Goal: Task Accomplishment & Management: Complete application form

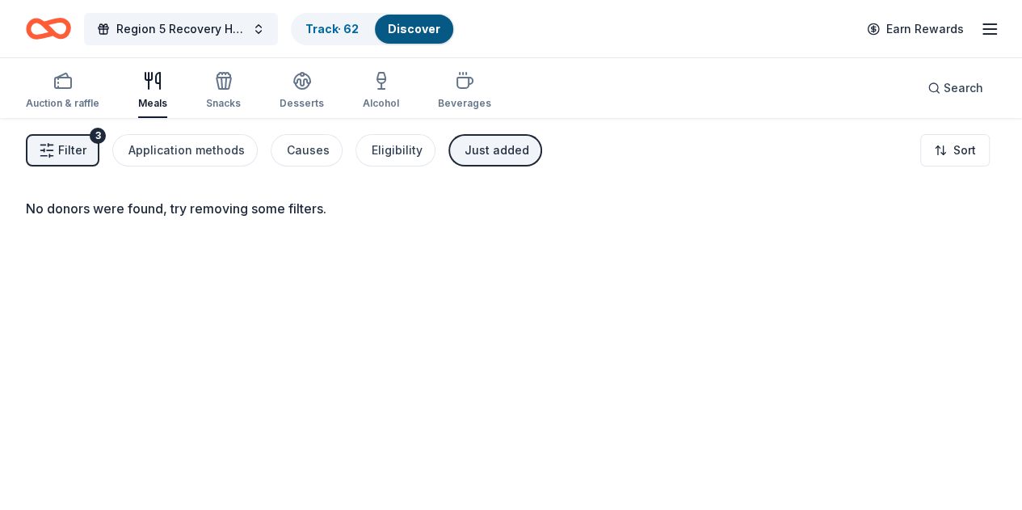
click at [86, 143] on span "Filter" at bounding box center [72, 150] width 28 height 19
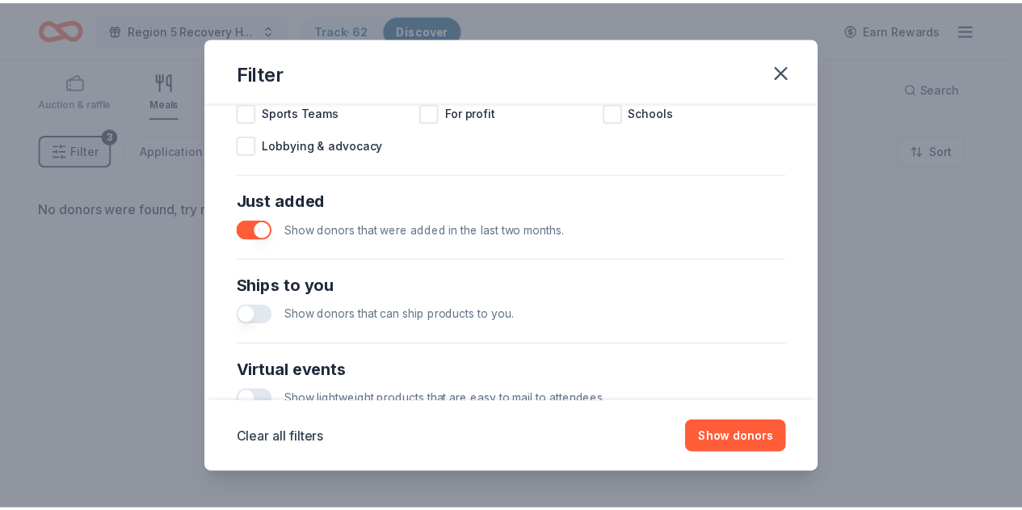
scroll to position [566, 0]
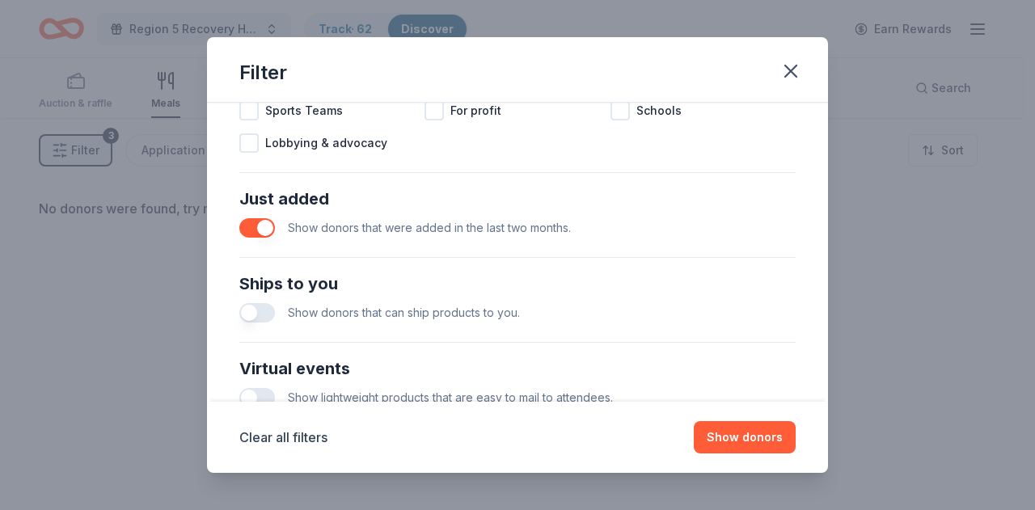
click at [254, 229] on button "button" at bounding box center [257, 227] width 36 height 19
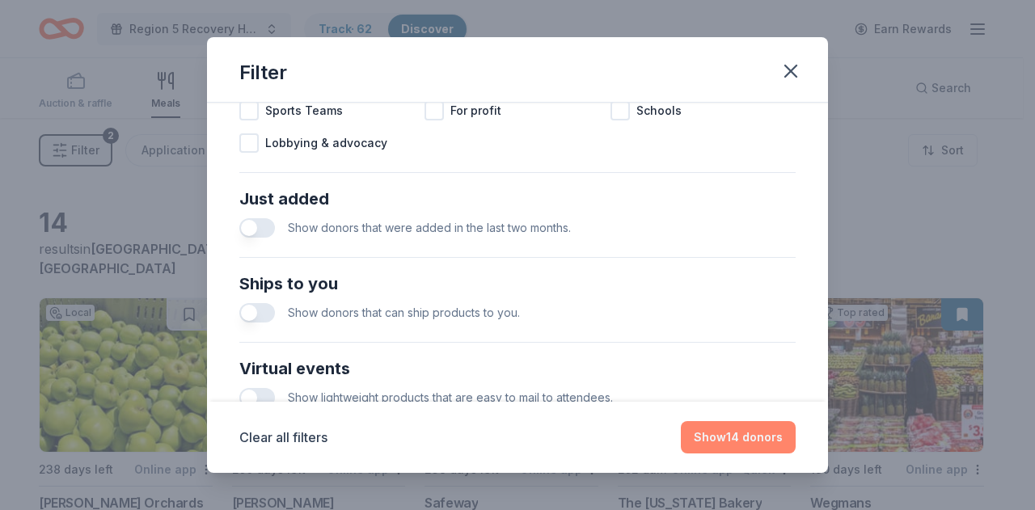
click at [729, 445] on button "Show 14 donors" at bounding box center [738, 437] width 115 height 32
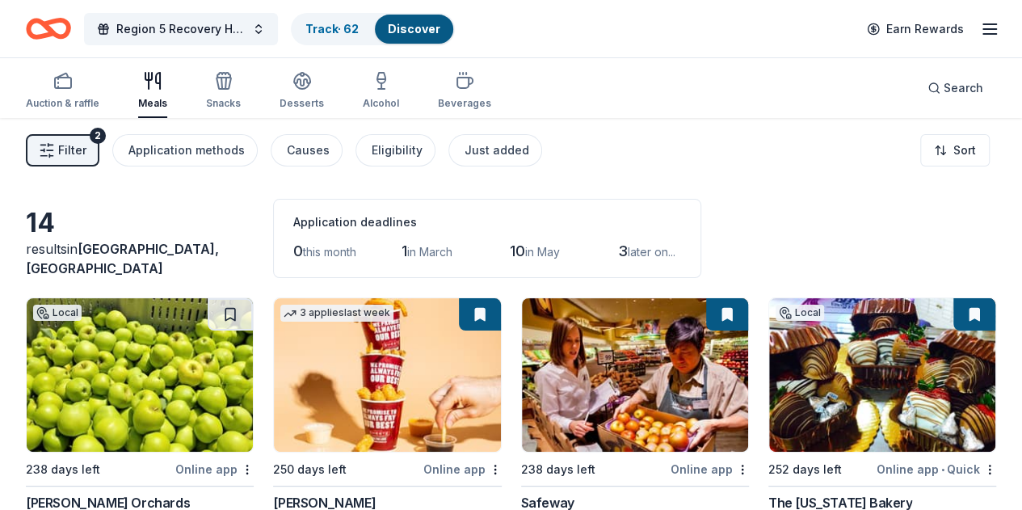
click at [86, 157] on span "Filter" at bounding box center [72, 150] width 28 height 19
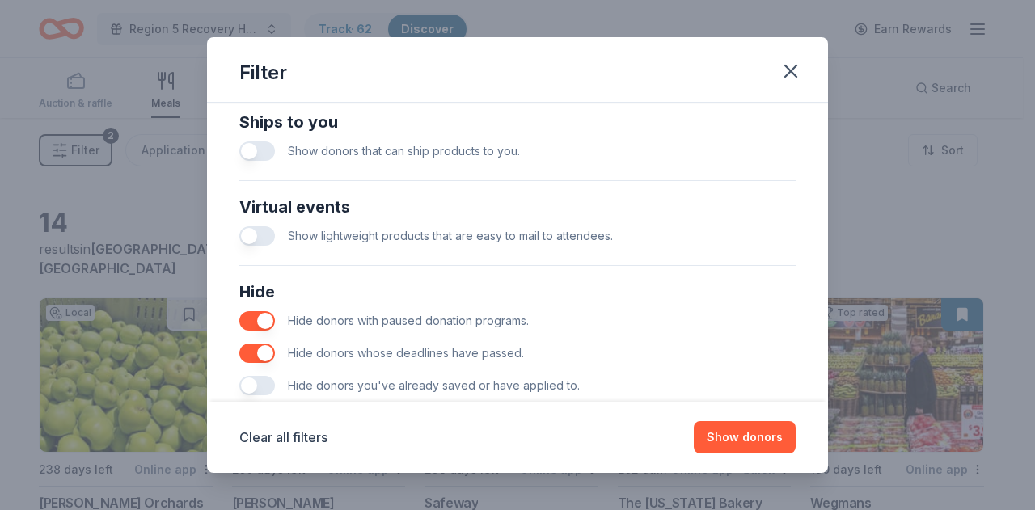
scroll to position [764, 0]
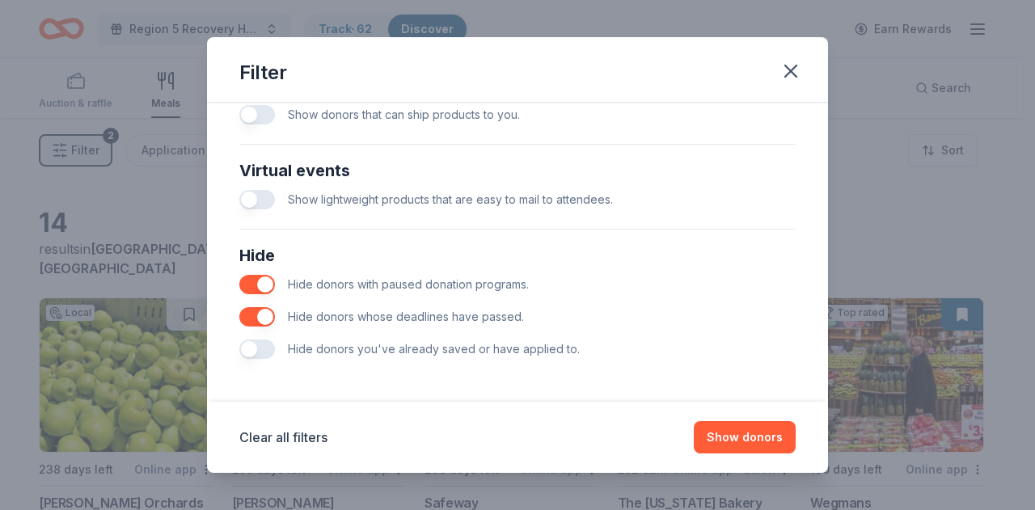
click at [272, 348] on button "button" at bounding box center [257, 348] width 36 height 19
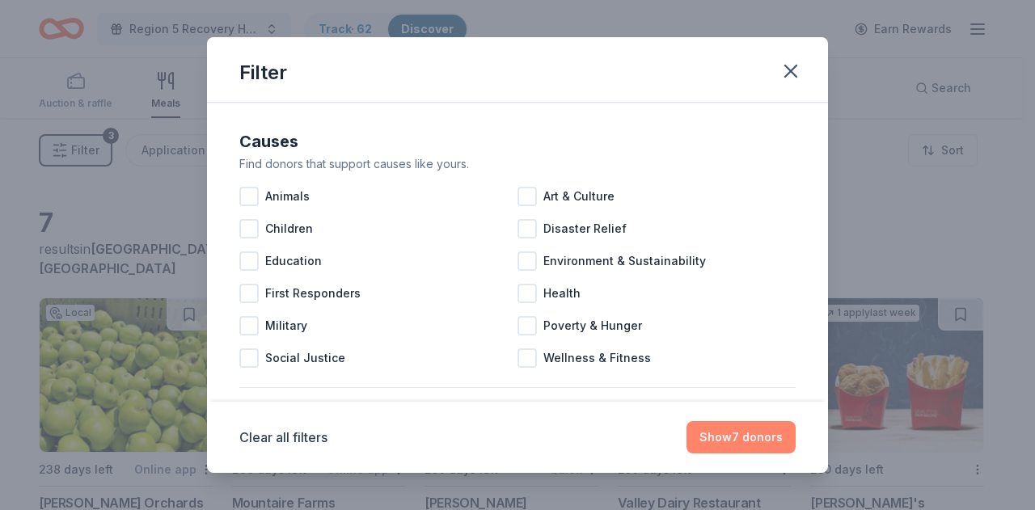
click at [731, 442] on button "Show 7 donors" at bounding box center [740, 437] width 109 height 32
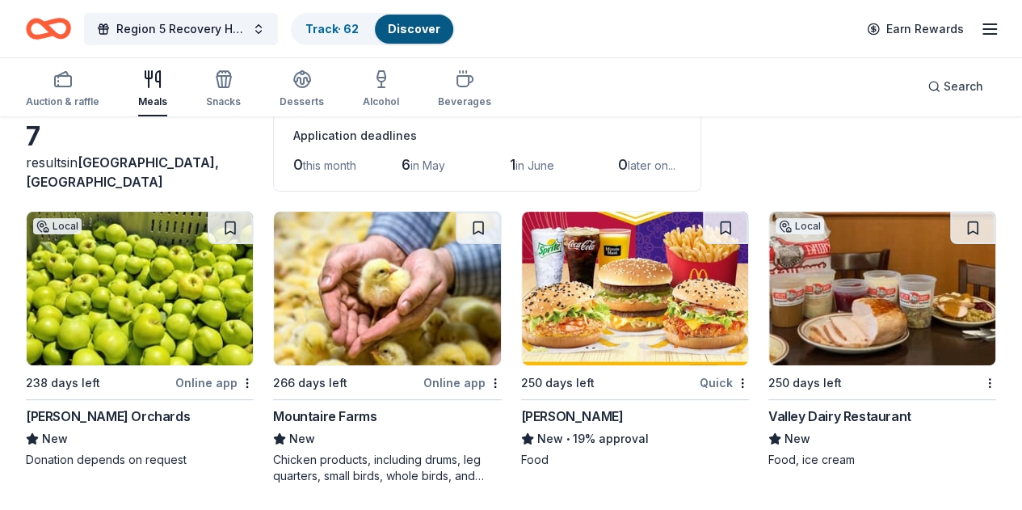
scroll to position [81, 0]
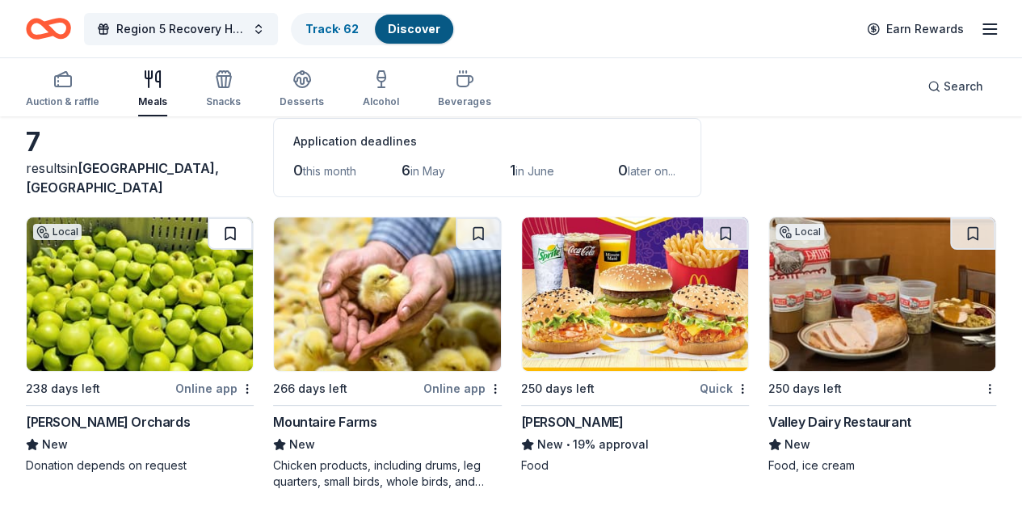
click at [208, 229] on button at bounding box center [230, 233] width 45 height 32
click at [400, 391] on html "Region 5 Recovery Hub-2026 Battle of The Bands Track · 63 Discover Earn Rewards…" at bounding box center [511, 174] width 1022 height 510
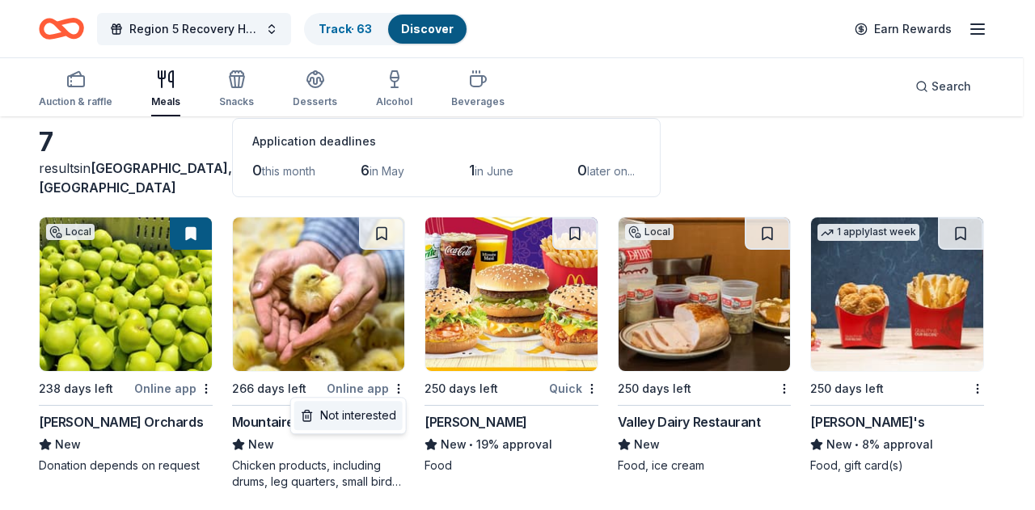
click at [389, 417] on div "Not interested" at bounding box center [348, 415] width 108 height 29
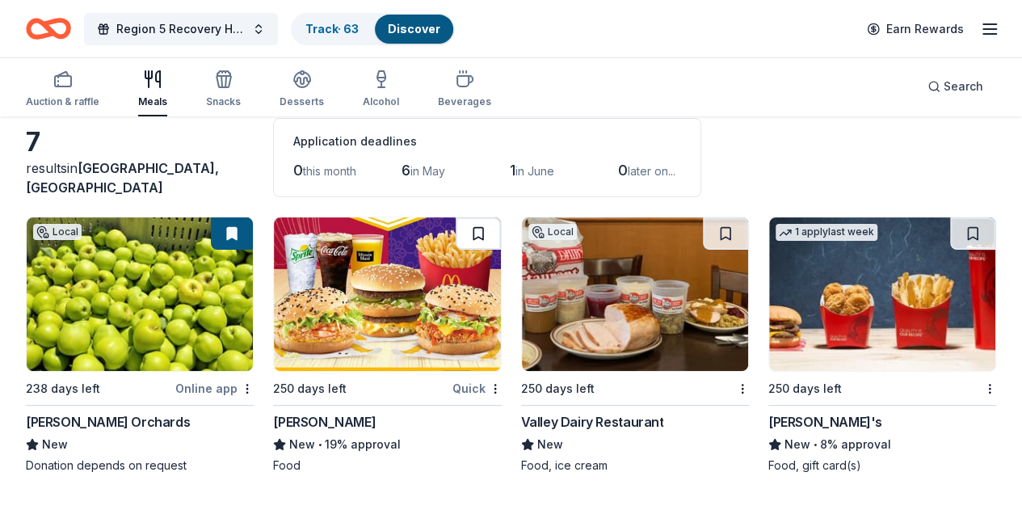
click at [456, 222] on button at bounding box center [478, 233] width 45 height 32
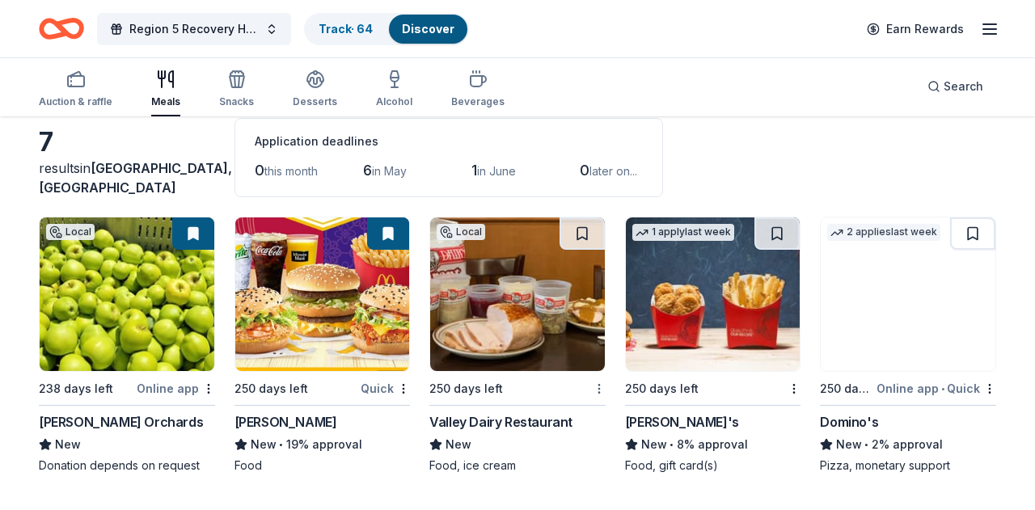
click at [590, 390] on html "Region 5 Recovery Hub-2026 Battle of The Bands Track · 64 Discover Earn Rewards…" at bounding box center [517, 174] width 1035 height 510
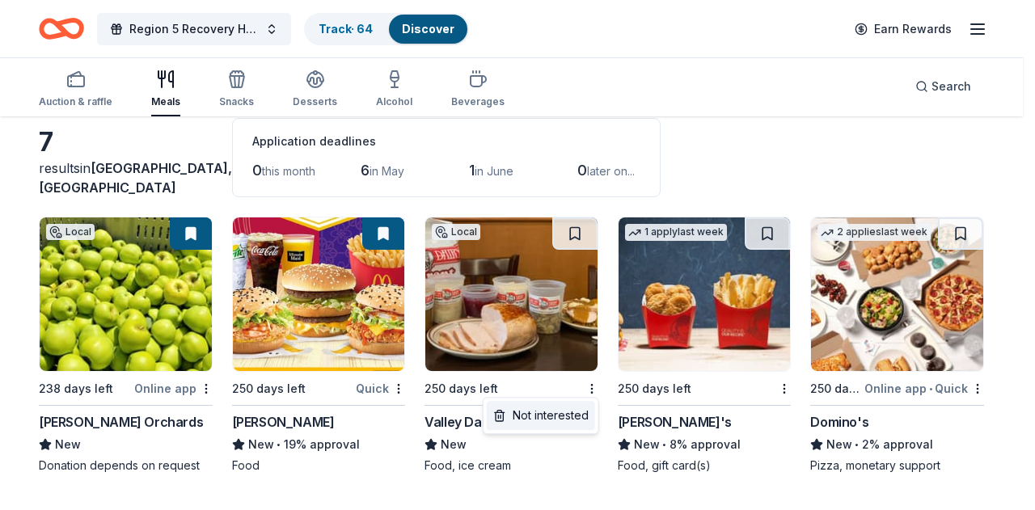
click at [577, 419] on div "Not interested" at bounding box center [541, 415] width 108 height 29
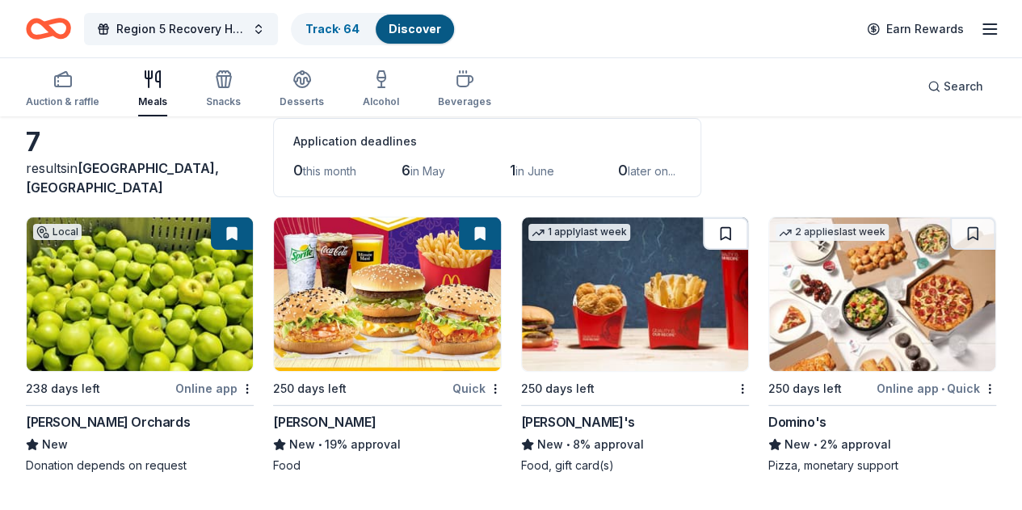
click at [703, 245] on button at bounding box center [725, 233] width 45 height 32
click at [950, 225] on button at bounding box center [972, 233] width 45 height 32
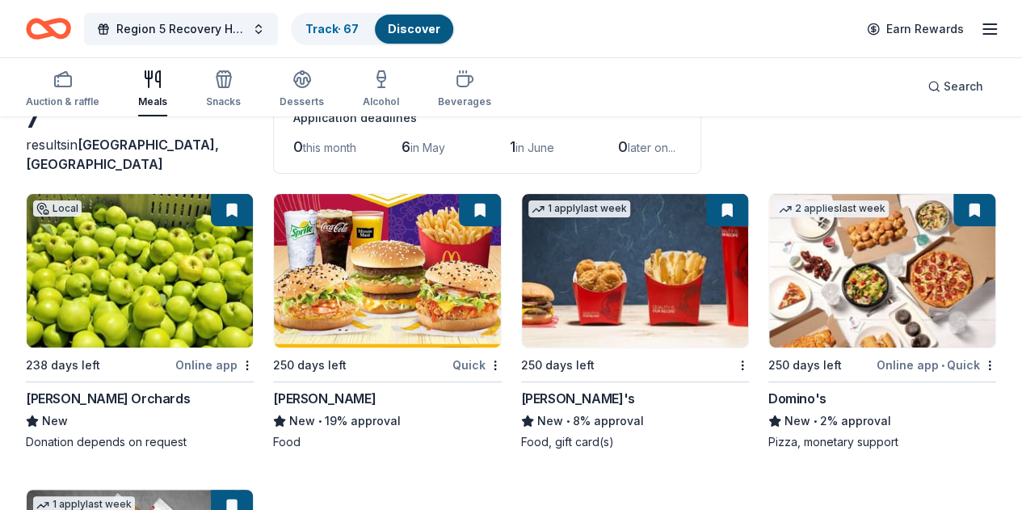
scroll to position [118, 0]
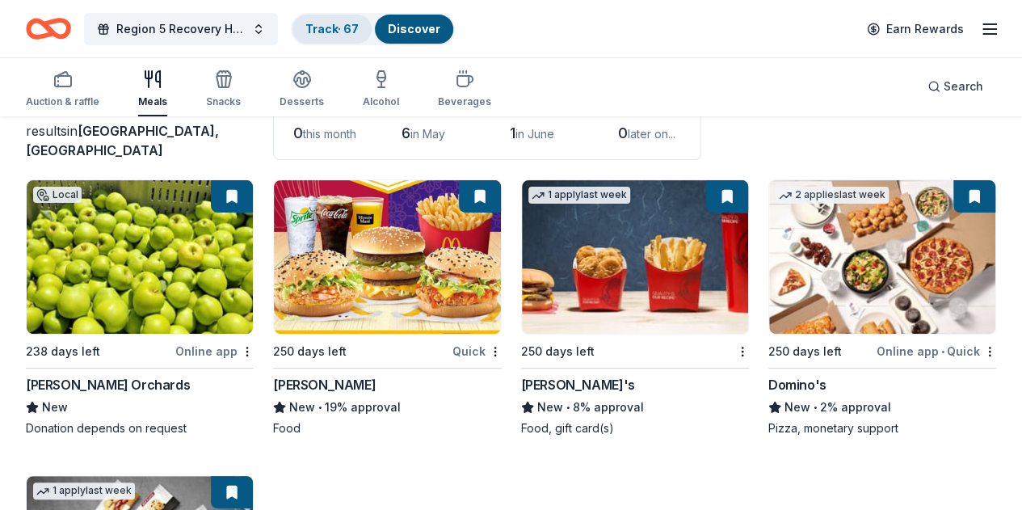
click at [355, 28] on link "Track · 67" at bounding box center [332, 29] width 53 height 14
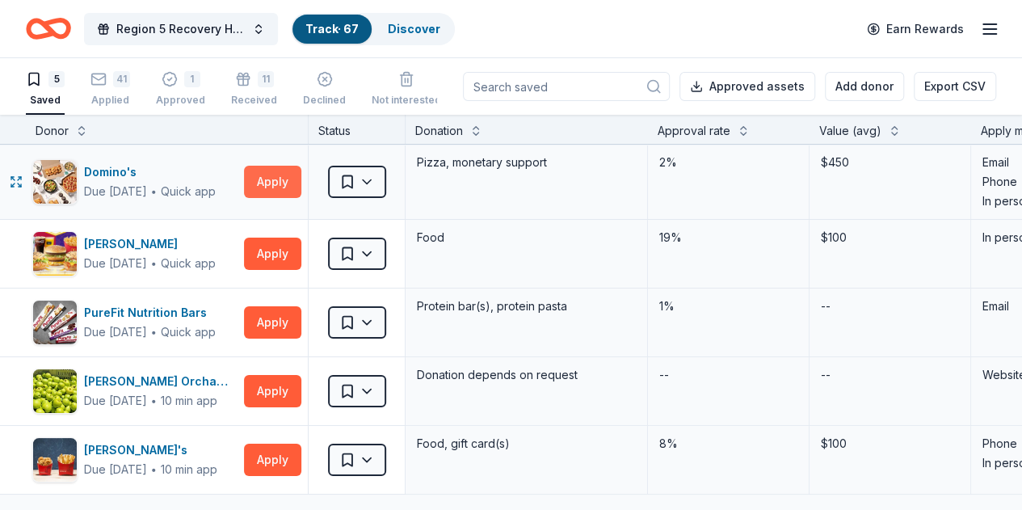
click at [293, 180] on button "Apply" at bounding box center [272, 182] width 57 height 32
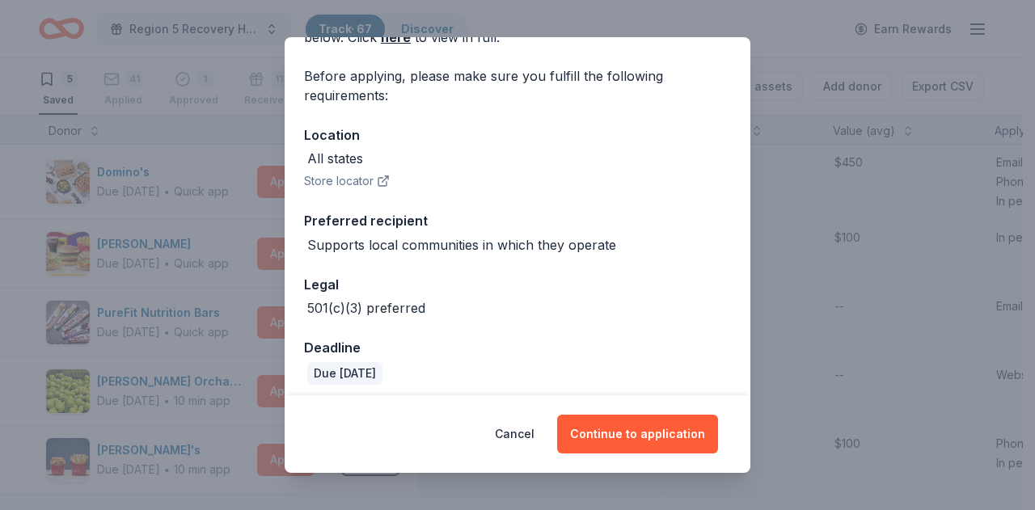
scroll to position [115, 0]
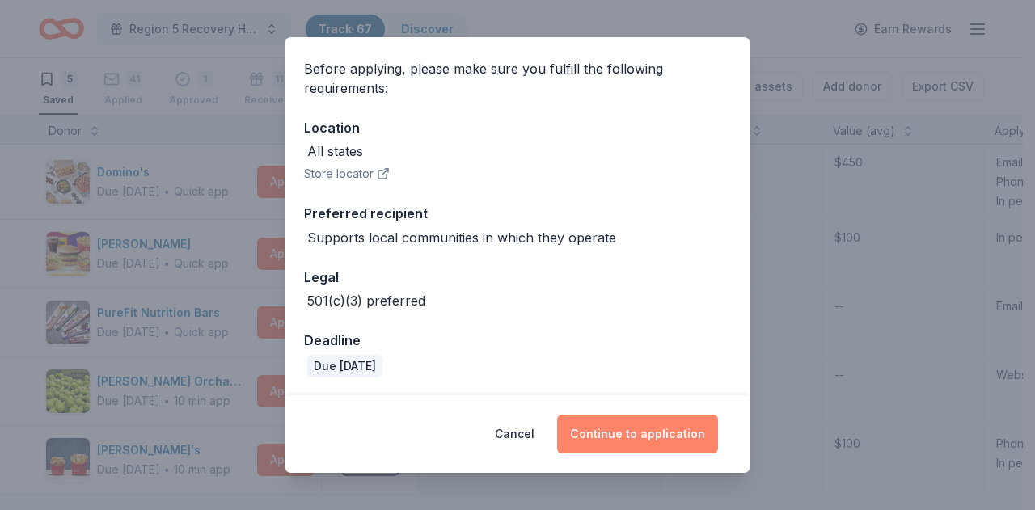
click at [638, 433] on button "Continue to application" at bounding box center [637, 434] width 161 height 39
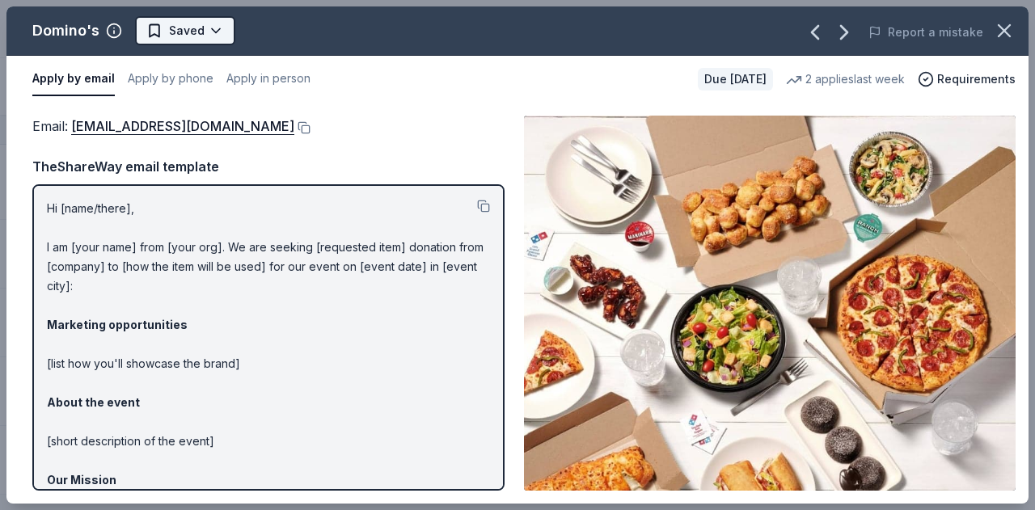
scroll to position [0, 0]
click at [217, 29] on html "Region 5 Recovery Hub-2026 Battle of The Bands Track · 67 Discover Earn Rewards…" at bounding box center [517, 255] width 1035 height 510
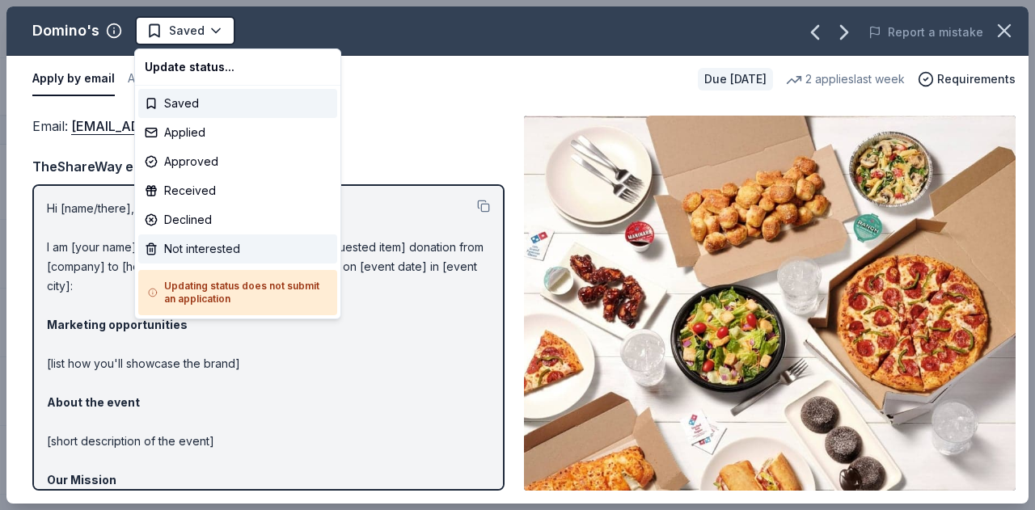
click at [220, 254] on div "Not interested" at bounding box center [237, 248] width 199 height 29
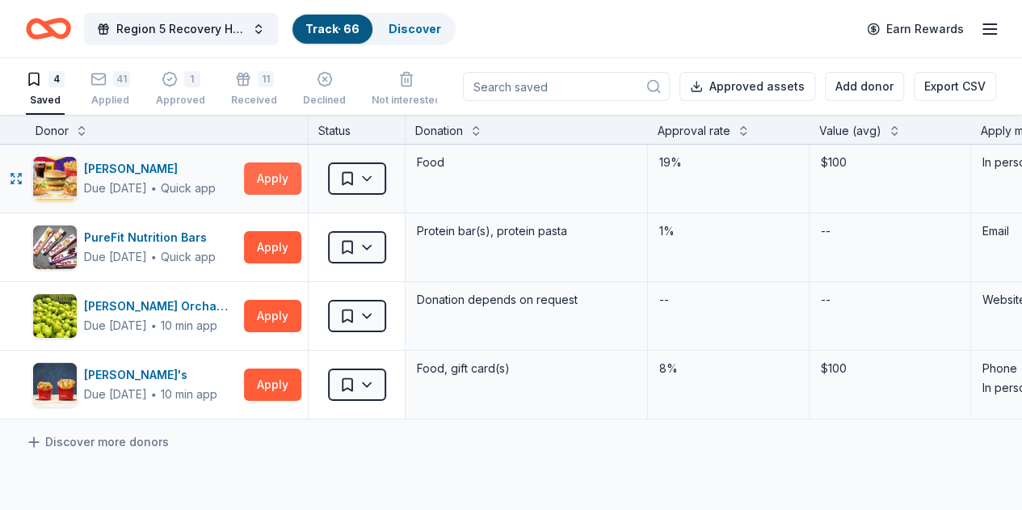
click at [262, 177] on button "Apply" at bounding box center [272, 178] width 57 height 32
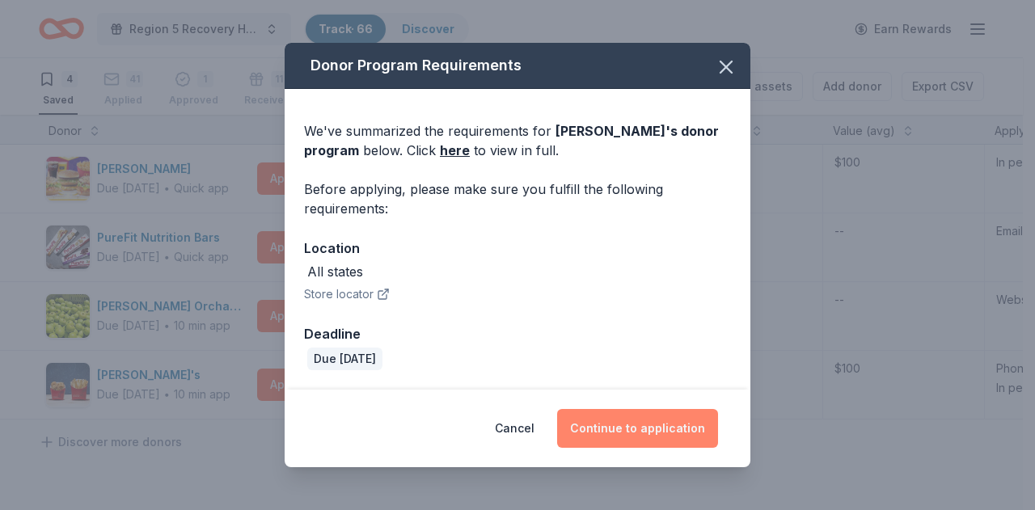
click at [575, 416] on button "Continue to application" at bounding box center [637, 428] width 161 height 39
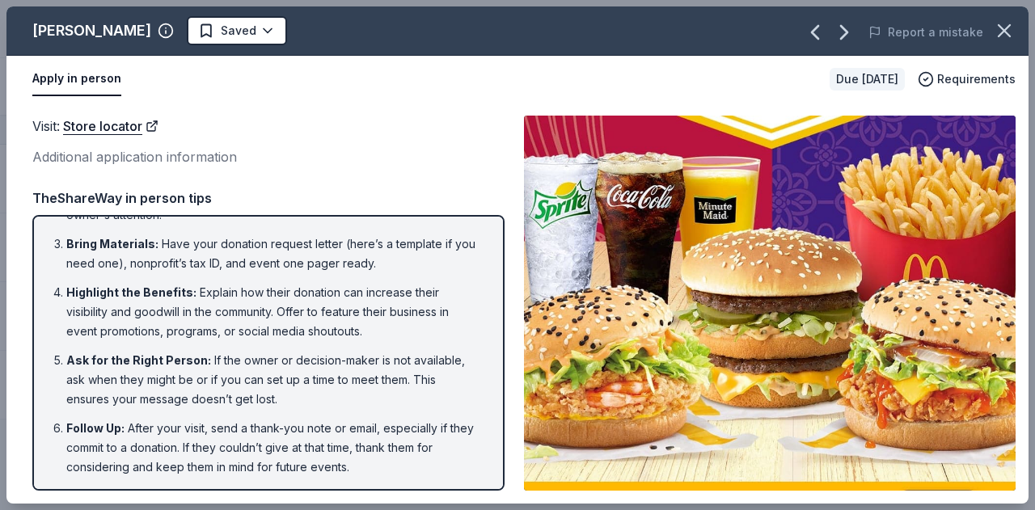
scroll to position [112, 0]
click at [217, 23] on html "Region 5 Recovery Hub-2026 Battle of The Bands Track · 66 Discover Earn Rewards…" at bounding box center [517, 255] width 1035 height 510
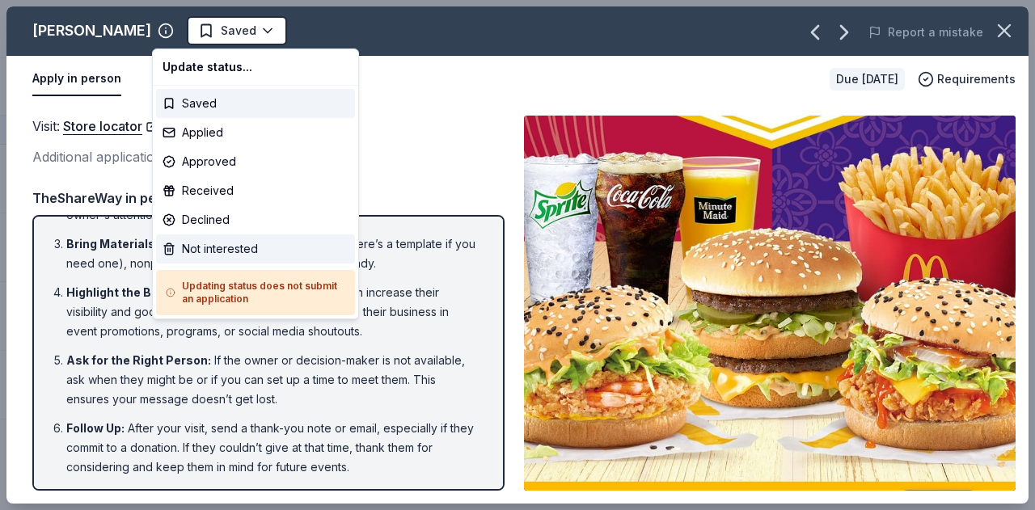
click at [274, 238] on div "Not interested" at bounding box center [255, 248] width 199 height 29
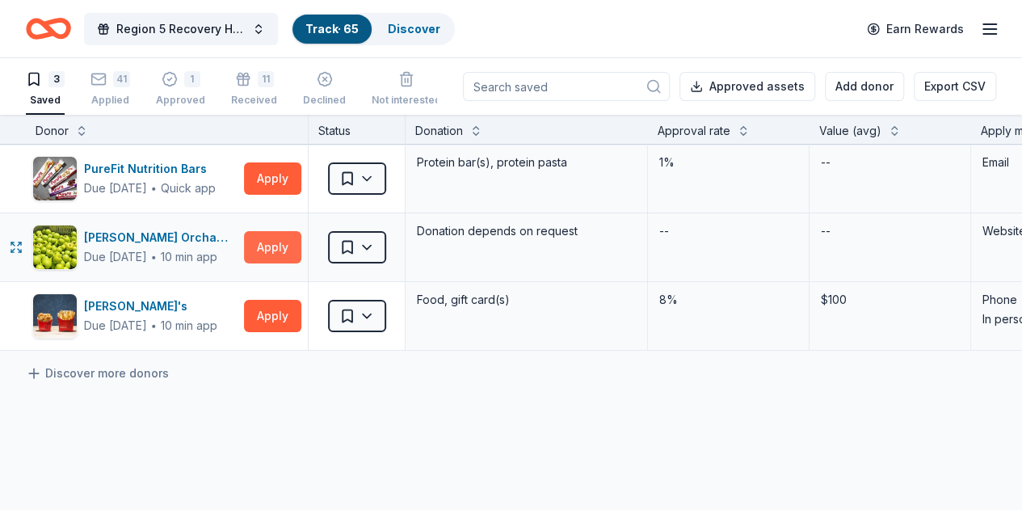
click at [276, 247] on button "Apply" at bounding box center [272, 247] width 57 height 32
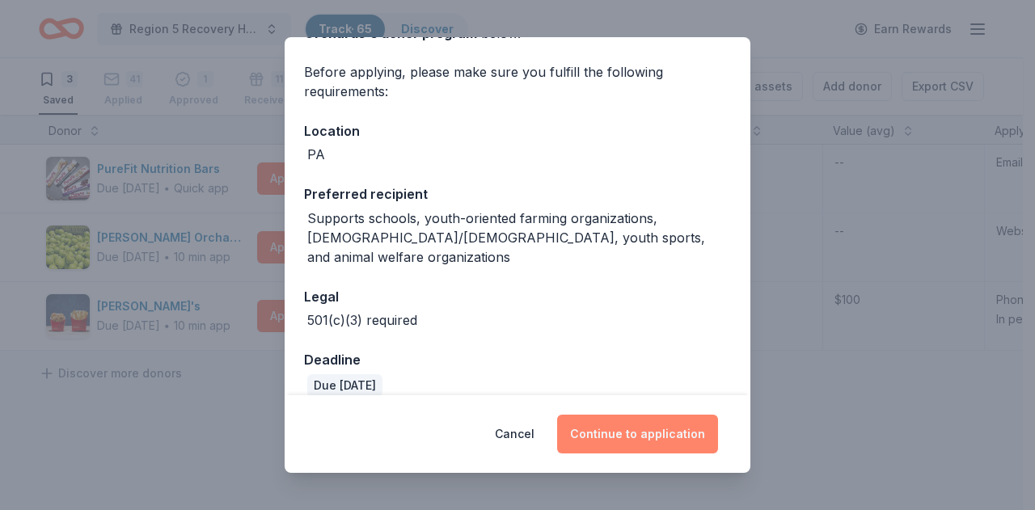
click at [644, 434] on button "Continue to application" at bounding box center [637, 434] width 161 height 39
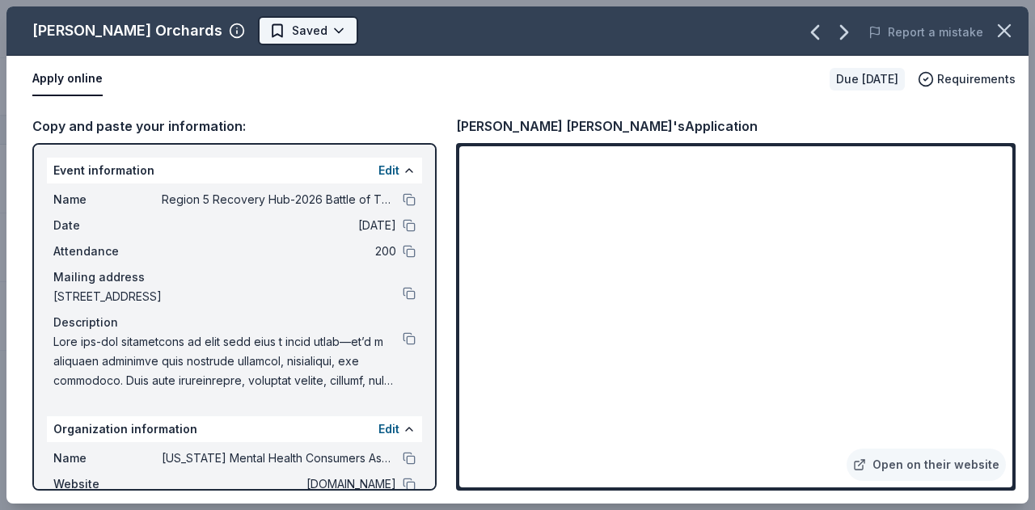
click at [272, 37] on html "Region 5 Recovery Hub-2026 Battle of The Bands Track · 65 Discover Earn Rewards…" at bounding box center [517, 255] width 1035 height 510
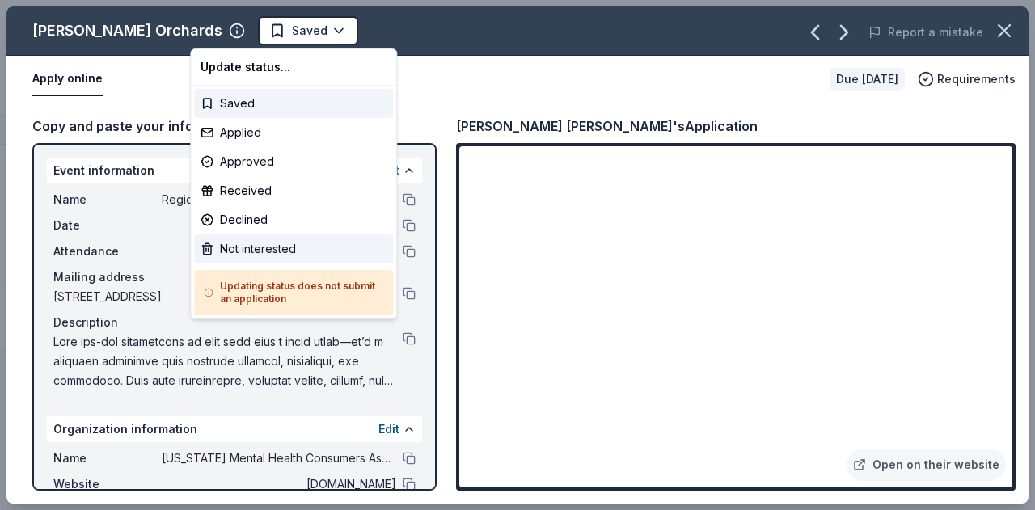
click at [294, 243] on div "Not interested" at bounding box center [293, 248] width 199 height 29
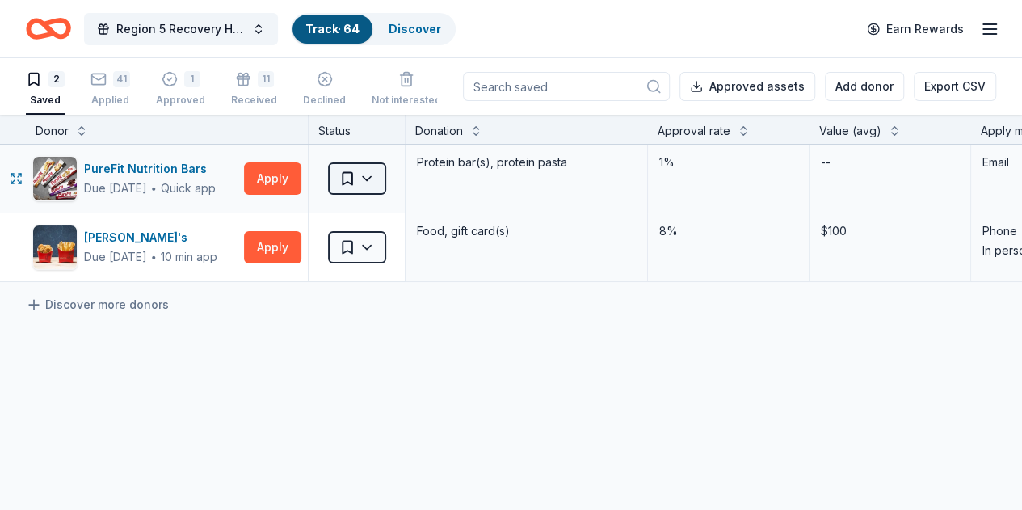
click at [386, 178] on html "Region 5 Recovery Hub-2026 Battle of The Bands Track · 64 Discover Earn Rewards…" at bounding box center [511, 255] width 1022 height 510
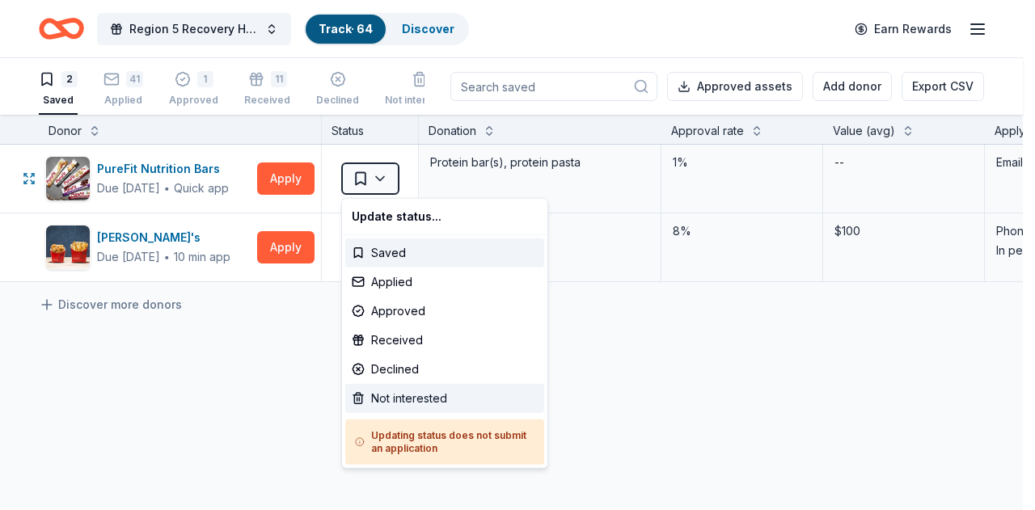
click at [453, 392] on div "Not interested" at bounding box center [444, 398] width 199 height 29
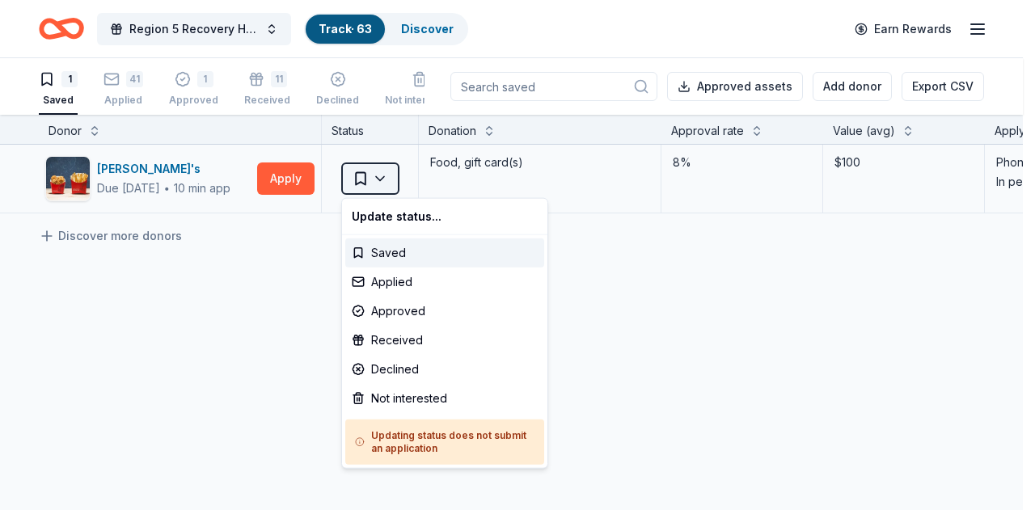
click at [383, 179] on html "Region 5 Recovery Hub-2026 Battle of The Bands Track · 63 Discover Earn Rewards…" at bounding box center [517, 255] width 1035 height 510
click at [446, 388] on div "Not interested" at bounding box center [444, 398] width 199 height 29
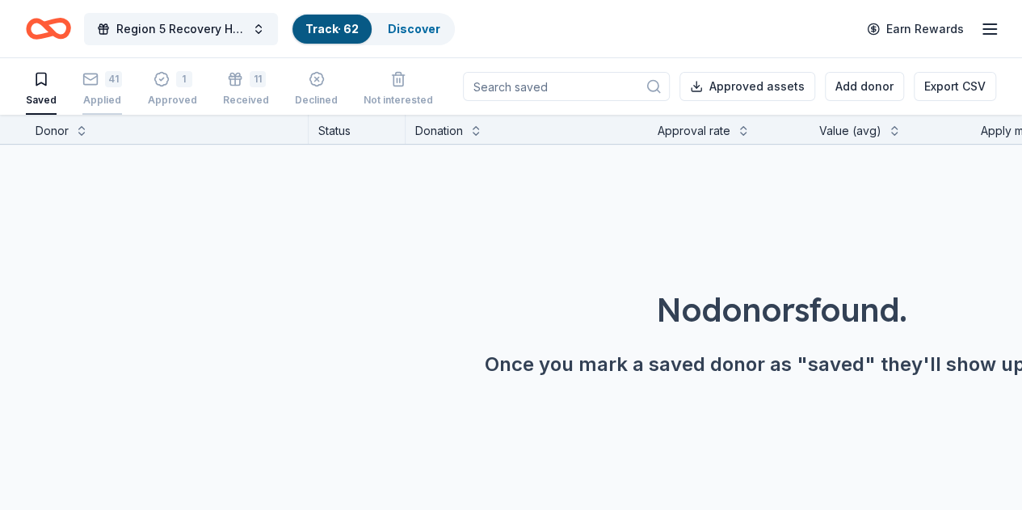
click at [99, 83] on icon "button" at bounding box center [90, 79] width 16 height 16
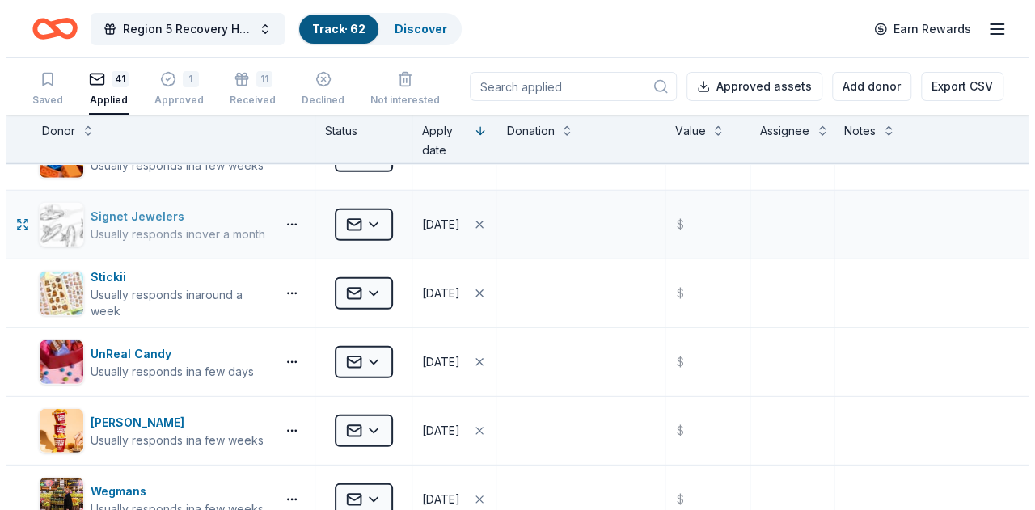
scroll to position [2263, 0]
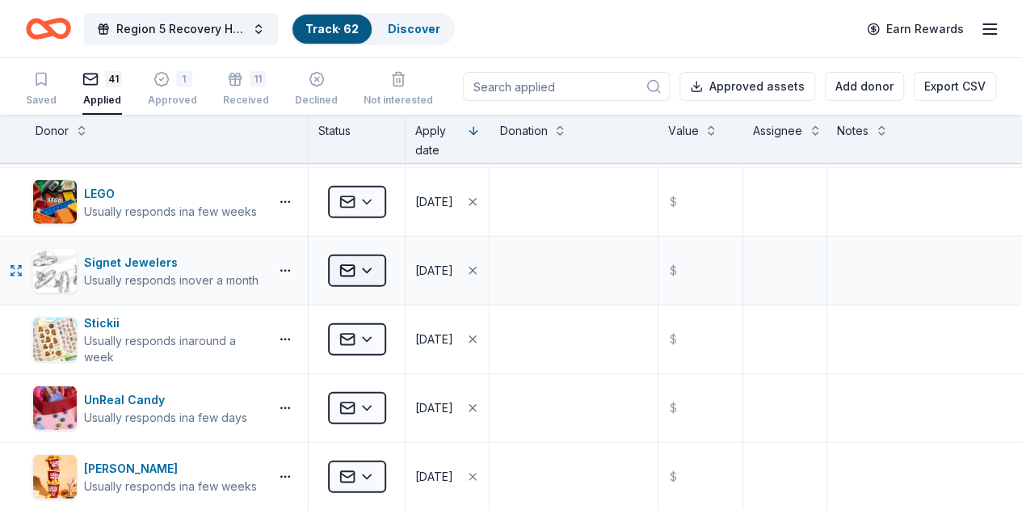
click at [376, 266] on html "Region 5 Recovery Hub-2026 Battle of The Bands Track · 62 Discover Earn Rewards…" at bounding box center [511, 255] width 1022 height 510
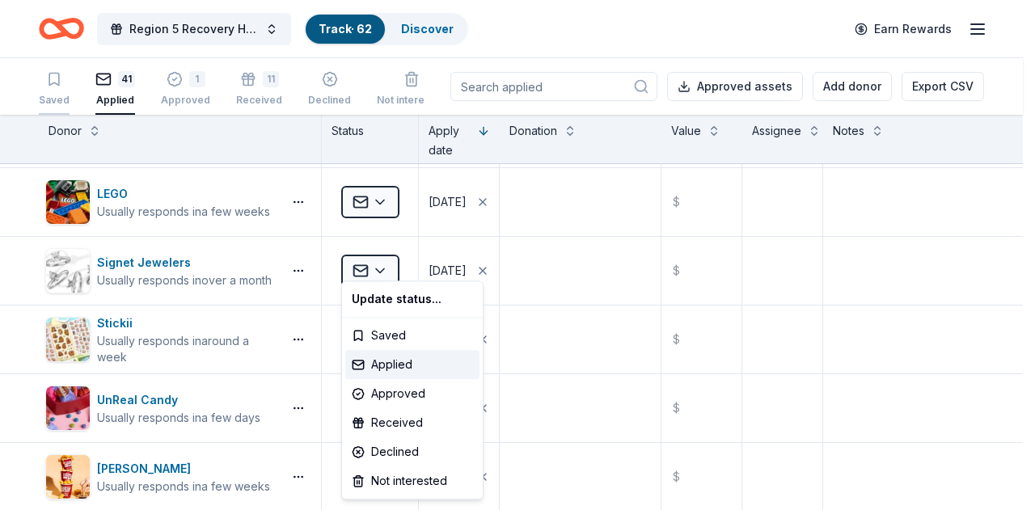
click at [65, 85] on html "Region 5 Recovery Hub-2026 Battle of The Bands Track · 62 Discover Earn Rewards…" at bounding box center [517, 255] width 1035 height 510
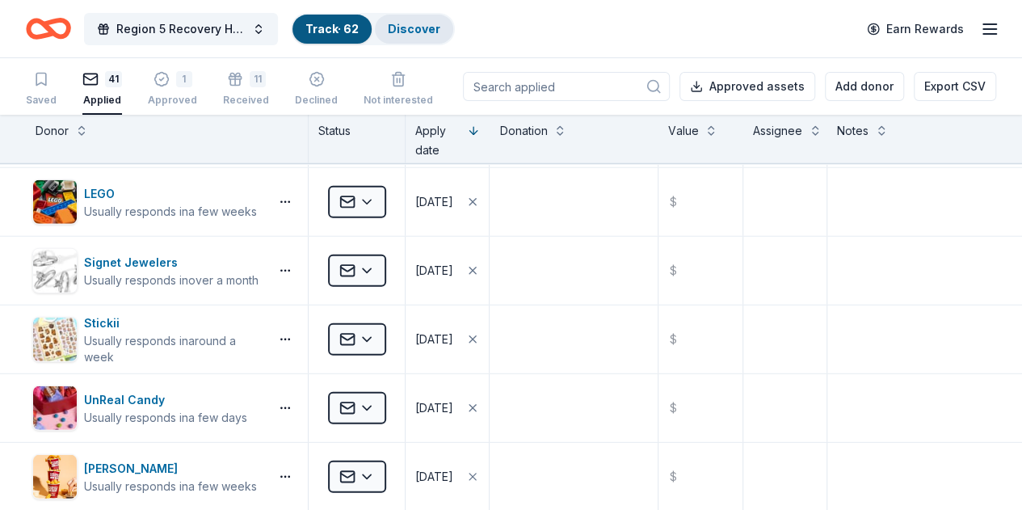
click at [453, 19] on div "Discover" at bounding box center [414, 29] width 78 height 29
click at [422, 26] on link "Discover" at bounding box center [414, 29] width 53 height 14
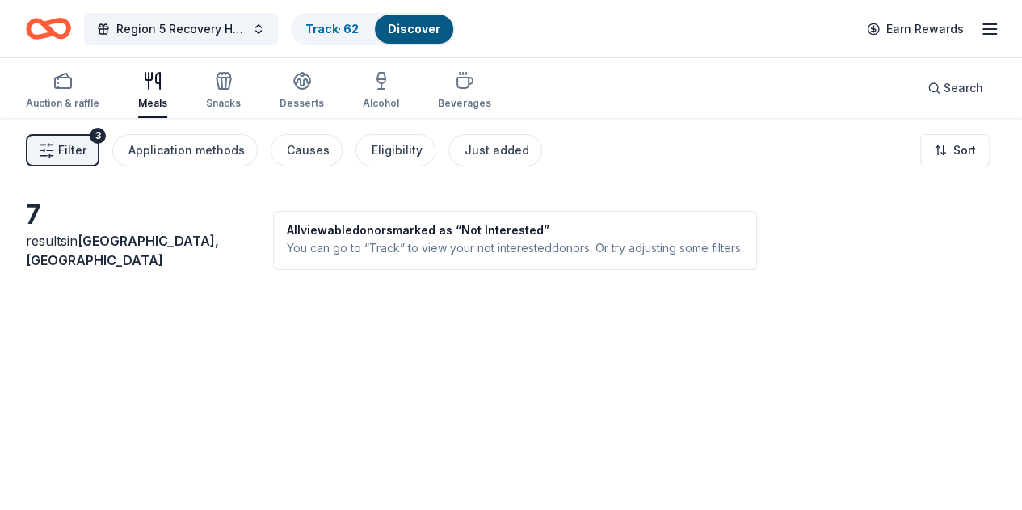
click at [90, 159] on button "Filter 3" at bounding box center [63, 150] width 74 height 32
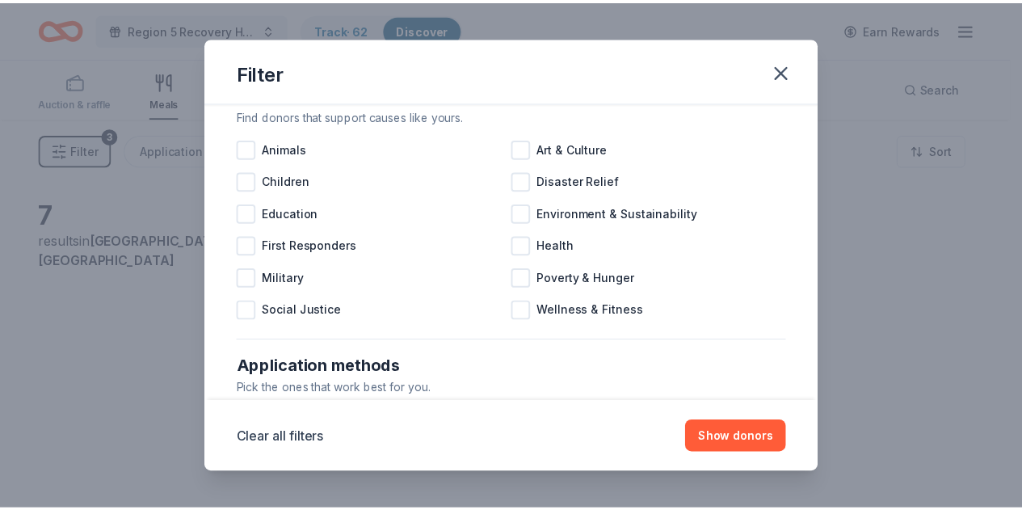
scroll to position [36, 0]
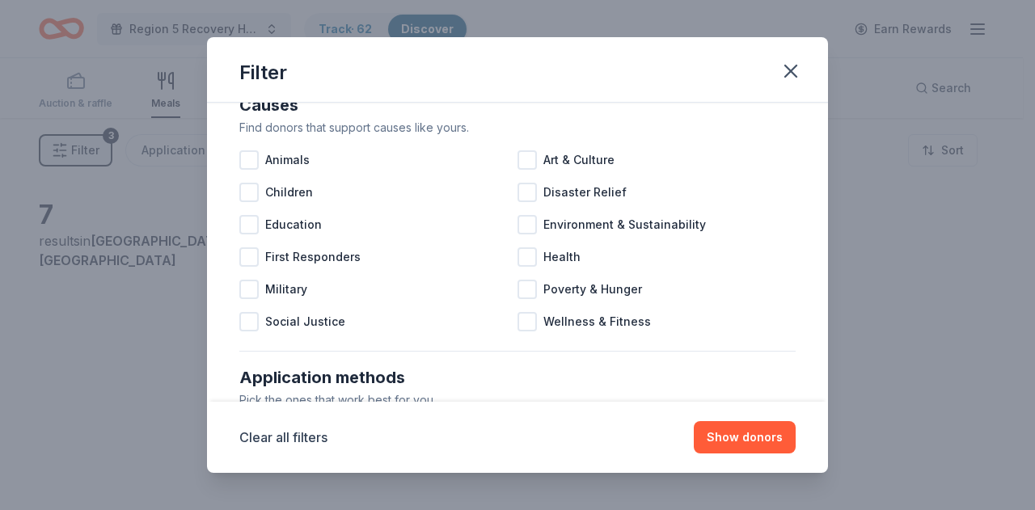
drag, startPoint x: 794, startPoint y: 69, endPoint x: 802, endPoint y: 78, distance: 12.1
click at [794, 70] on icon "button" at bounding box center [790, 71] width 23 height 23
